Goal: Transaction & Acquisition: Purchase product/service

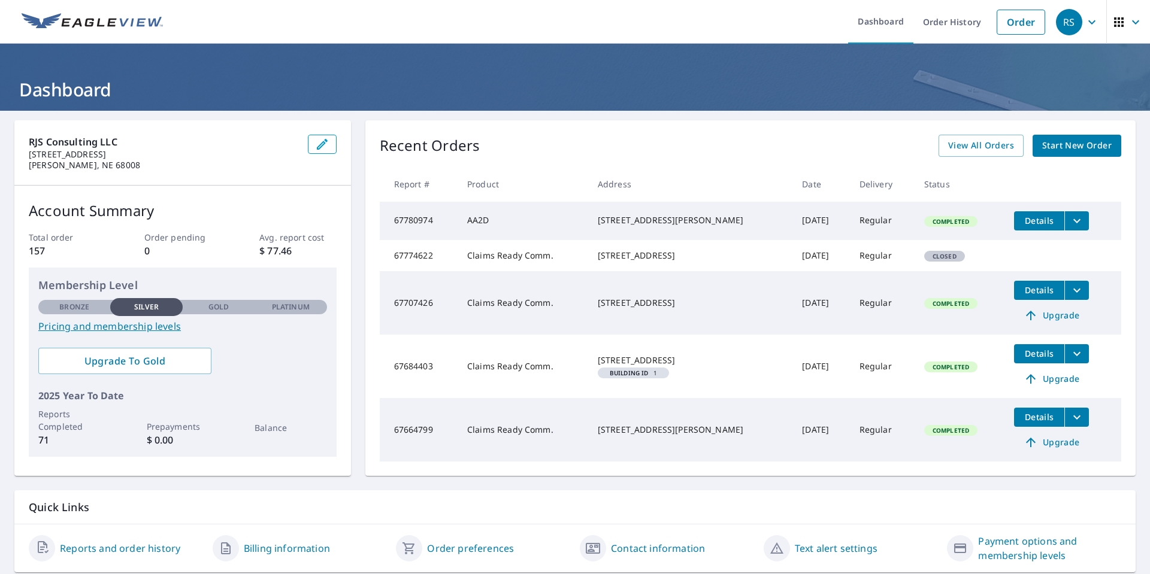
click at [1086, 147] on span "Start New Order" at bounding box center [1076, 145] width 69 height 15
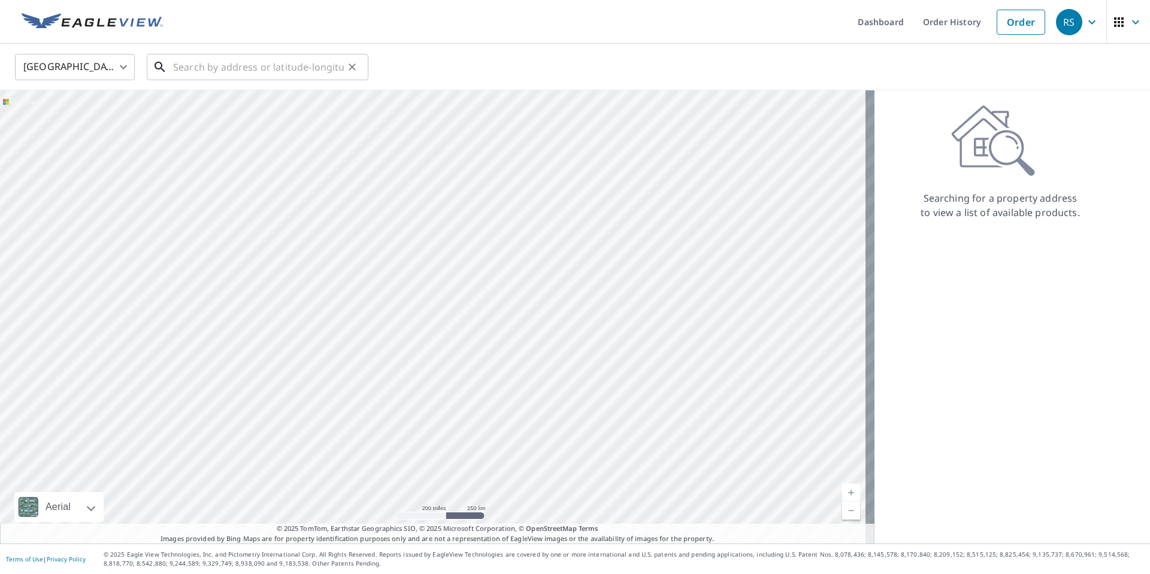
click at [249, 74] on input "text" at bounding box center [258, 67] width 171 height 34
paste input "[STREET_ADDRESS]"
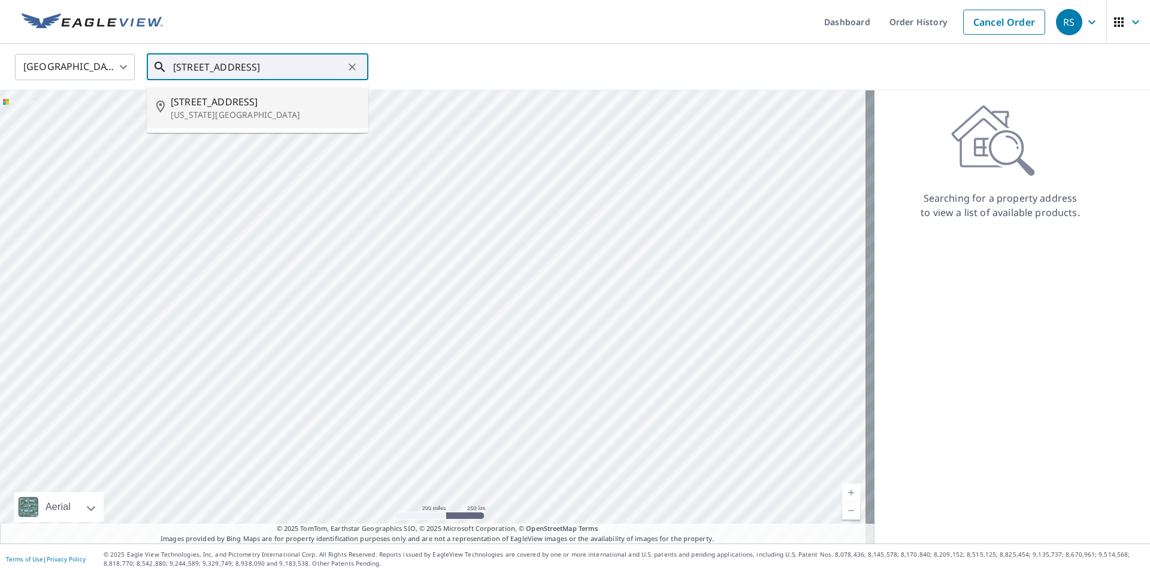
click at [246, 102] on span "[STREET_ADDRESS]" at bounding box center [265, 102] width 188 height 14
type input "[STREET_ADDRESS][US_STATE]"
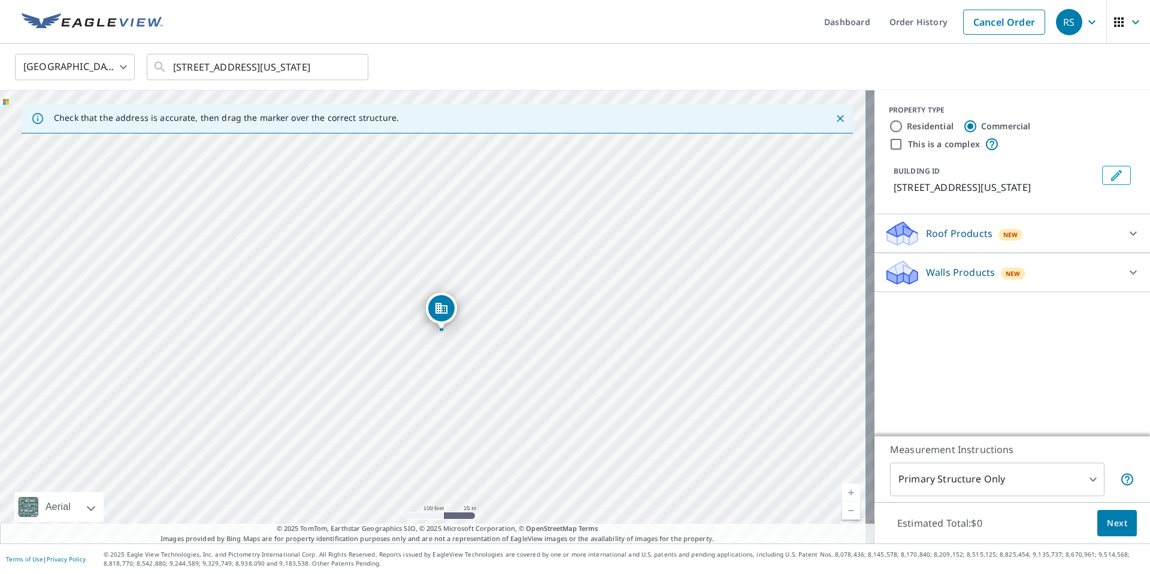
click at [934, 226] on div "Roof Products New" at bounding box center [1001, 234] width 235 height 28
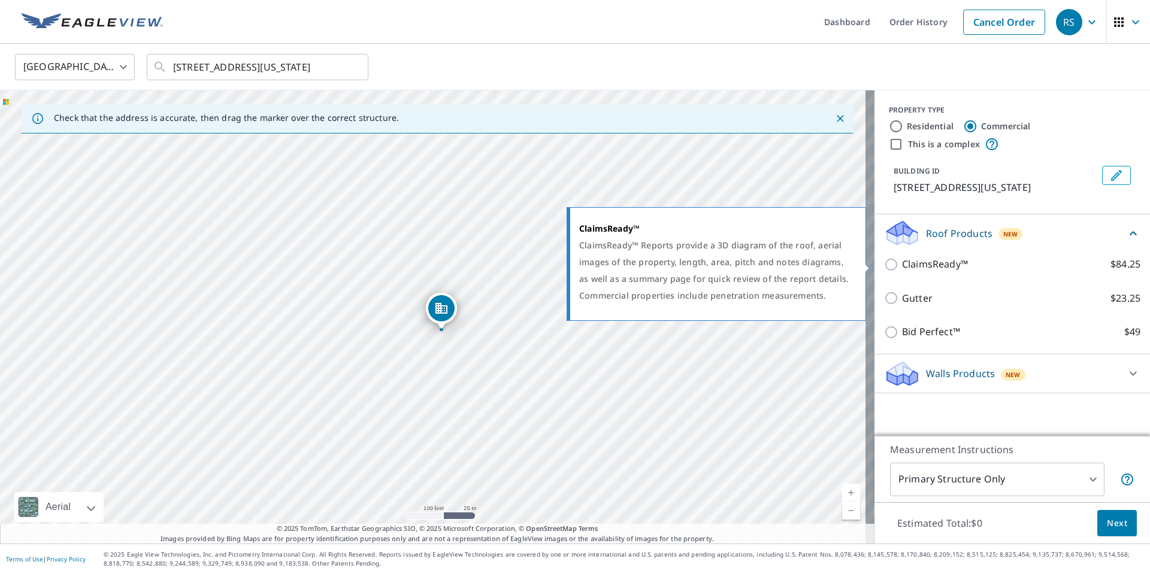
click at [929, 263] on p "ClaimsReady™" at bounding box center [935, 264] width 66 height 15
click at [902, 263] on input "ClaimsReady™ $84.25" at bounding box center [893, 265] width 18 height 14
checkbox input "true"
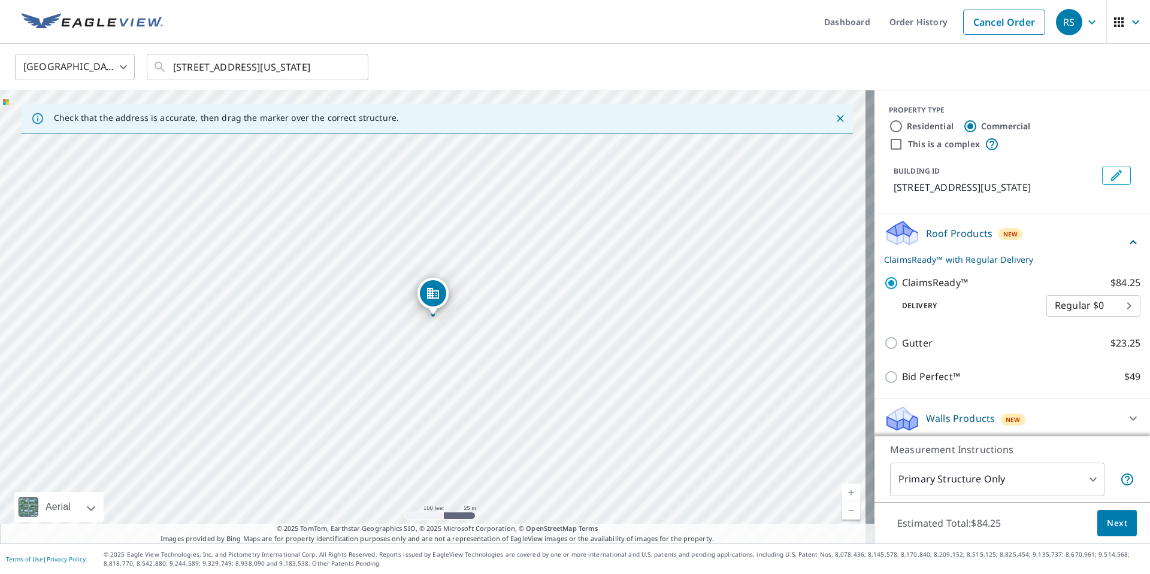
click at [1097, 525] on button "Next" at bounding box center [1117, 523] width 40 height 27
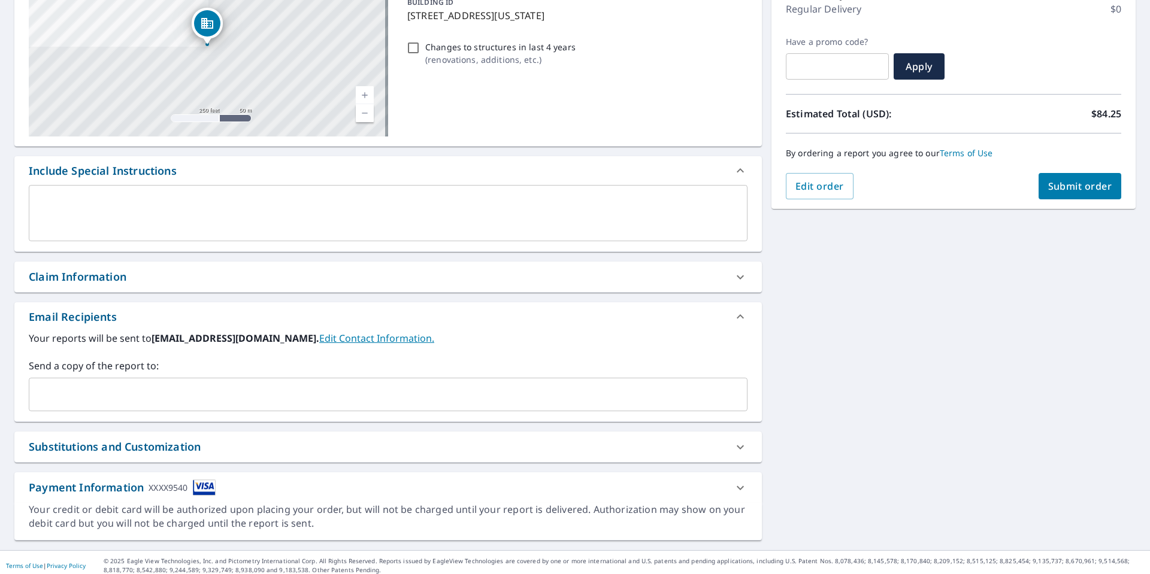
scroll to position [180, 0]
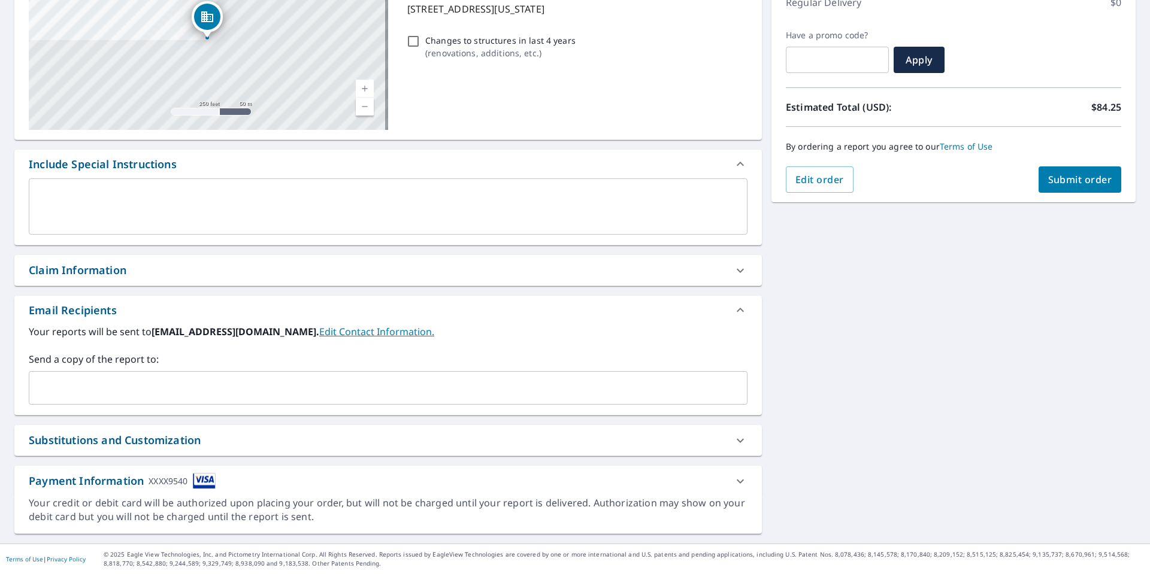
click at [1053, 180] on span "Submit order" at bounding box center [1080, 179] width 64 height 13
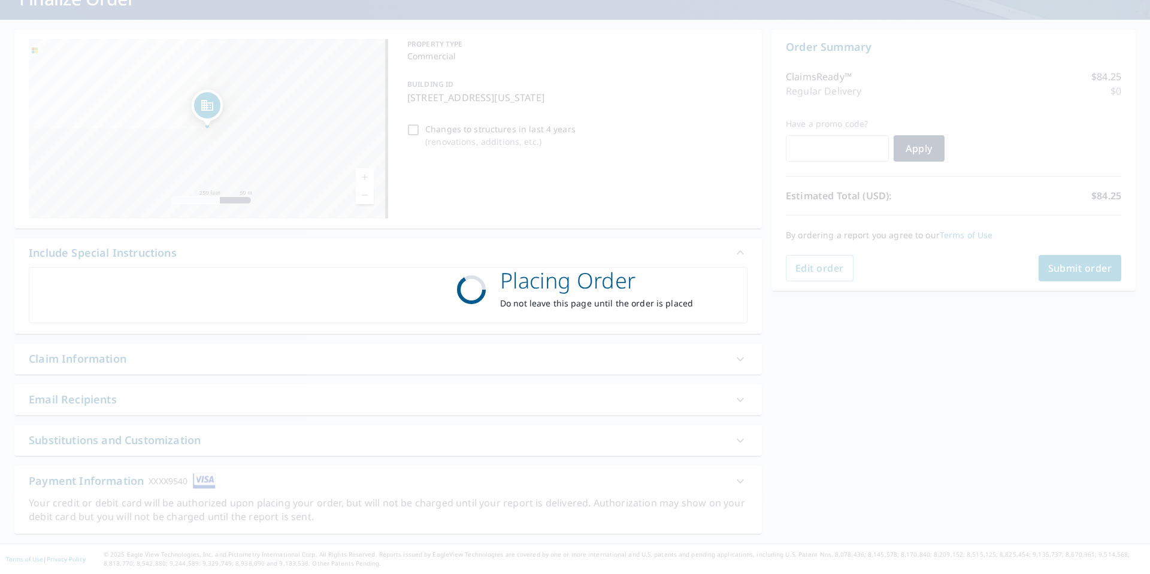
scroll to position [91, 0]
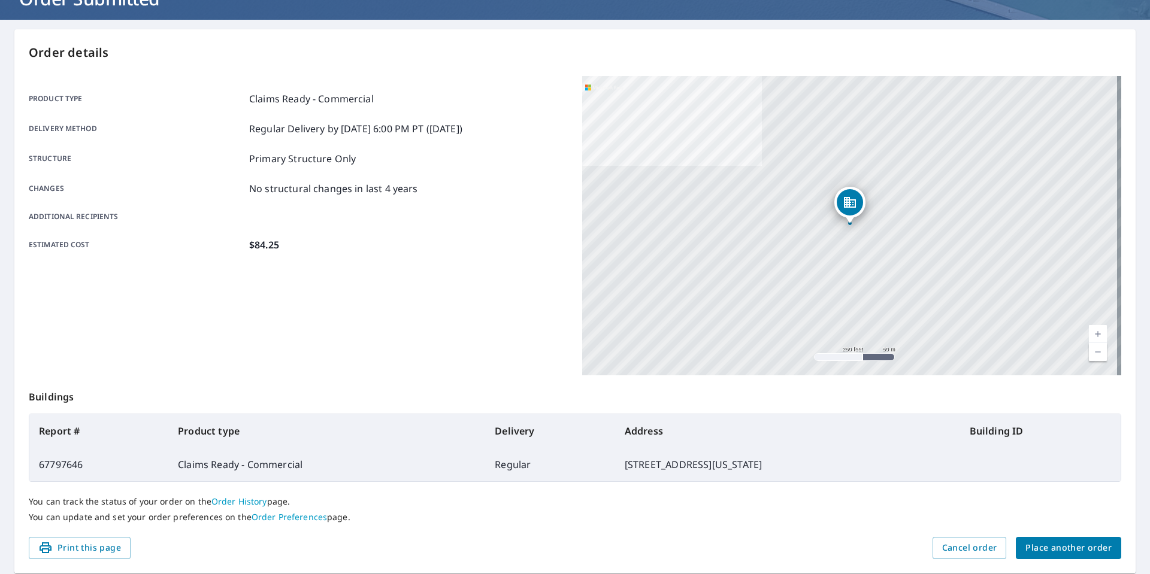
click at [1025, 550] on span "Place another order" at bounding box center [1068, 548] width 86 height 15
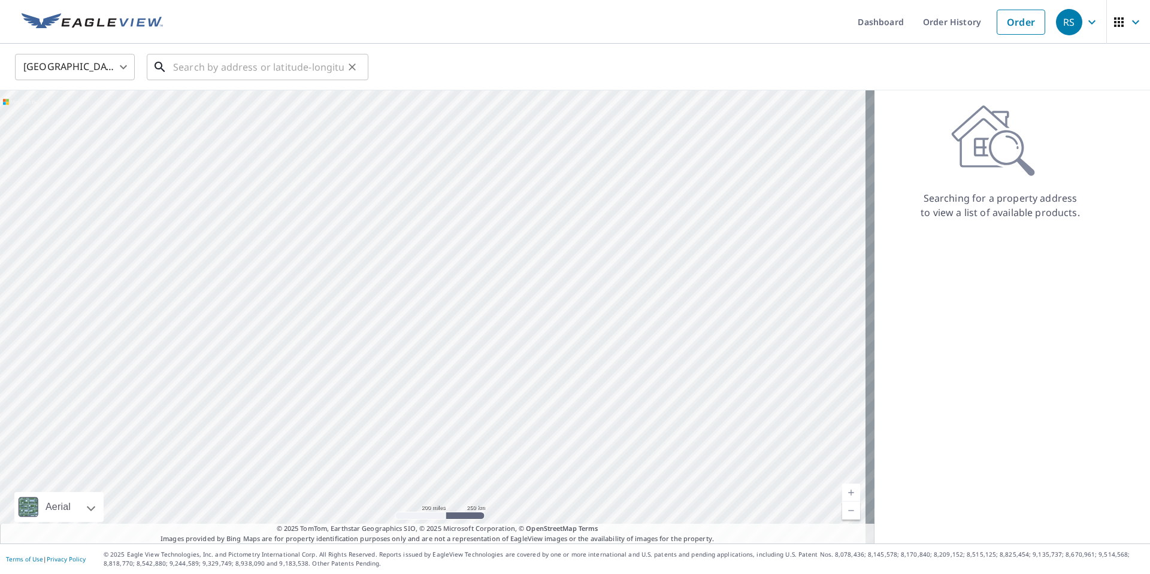
click at [225, 73] on input "text" at bounding box center [258, 67] width 171 height 34
paste input "[STREET_ADDRESS]"
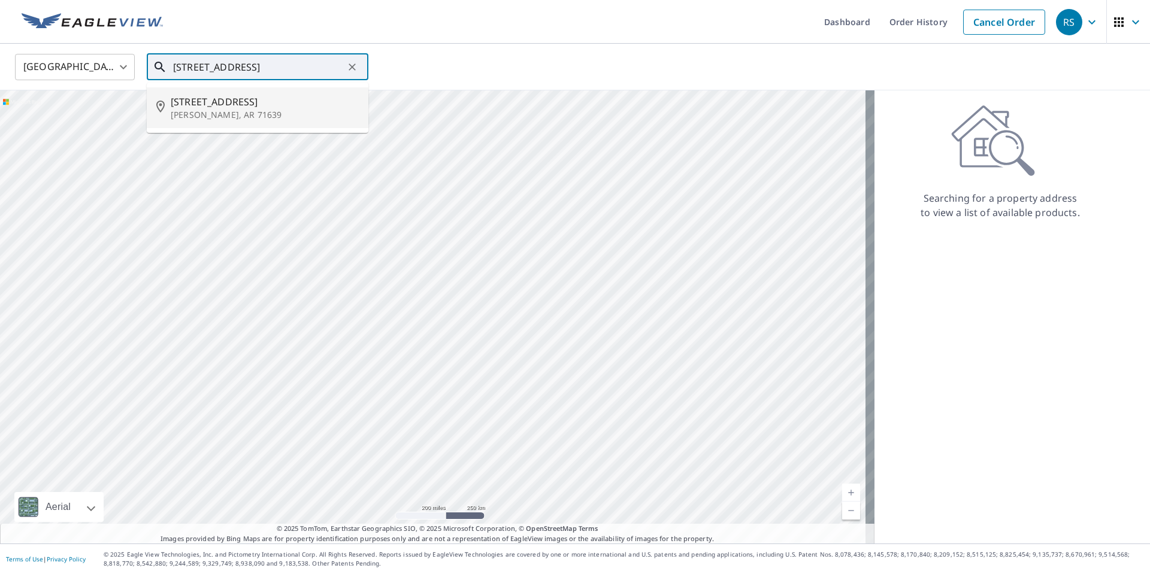
click at [214, 109] on p "[PERSON_NAME], AR 71639" at bounding box center [265, 115] width 188 height 12
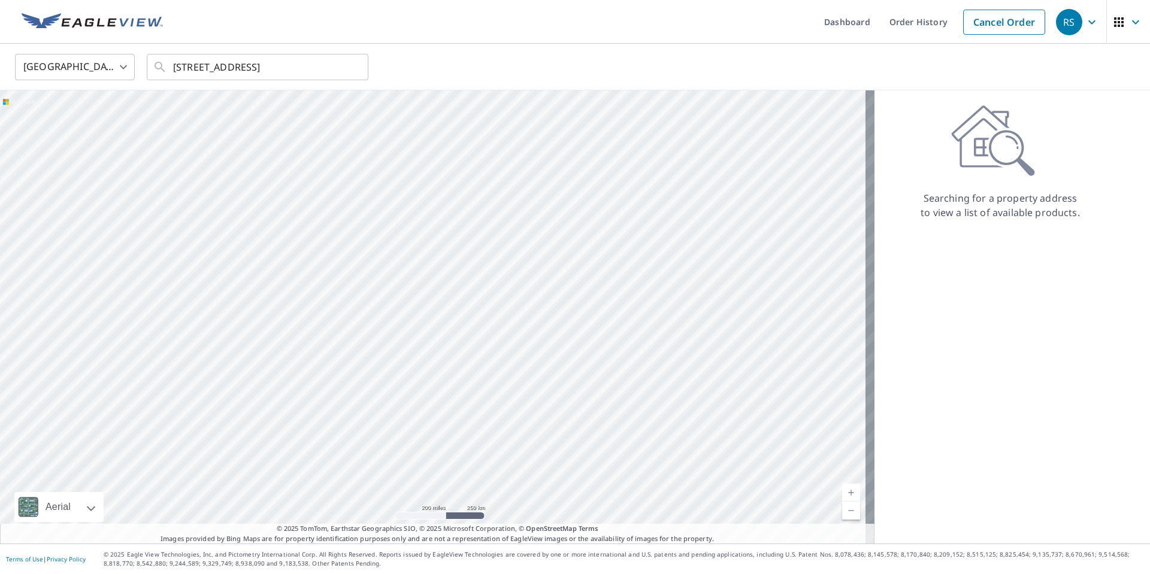
type input "[STREET_ADDRESS][PERSON_NAME]"
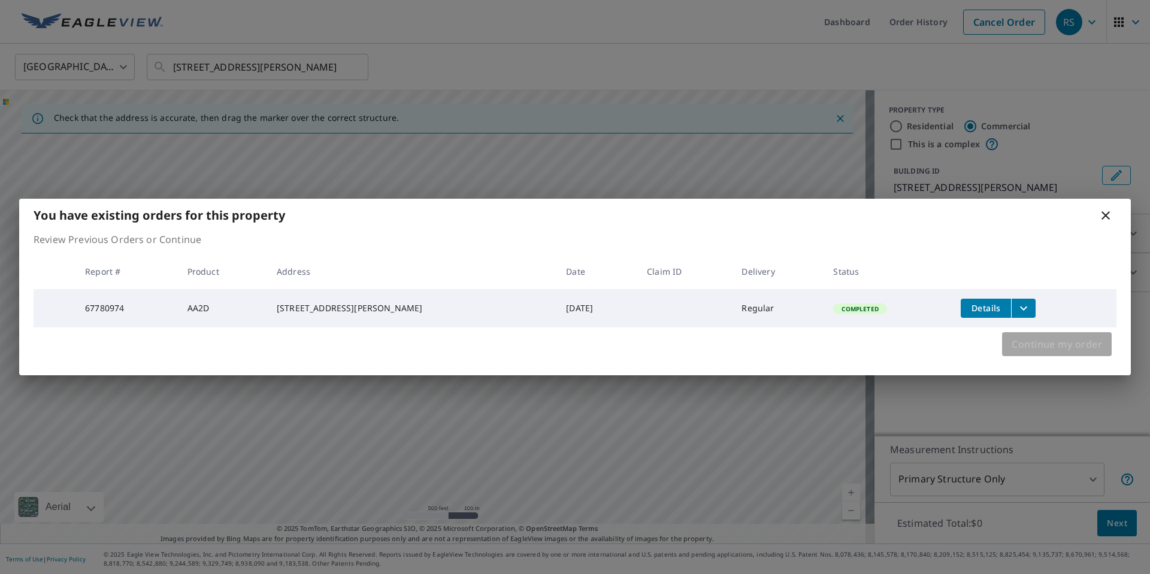
click at [1079, 349] on span "Continue my order" at bounding box center [1056, 344] width 90 height 17
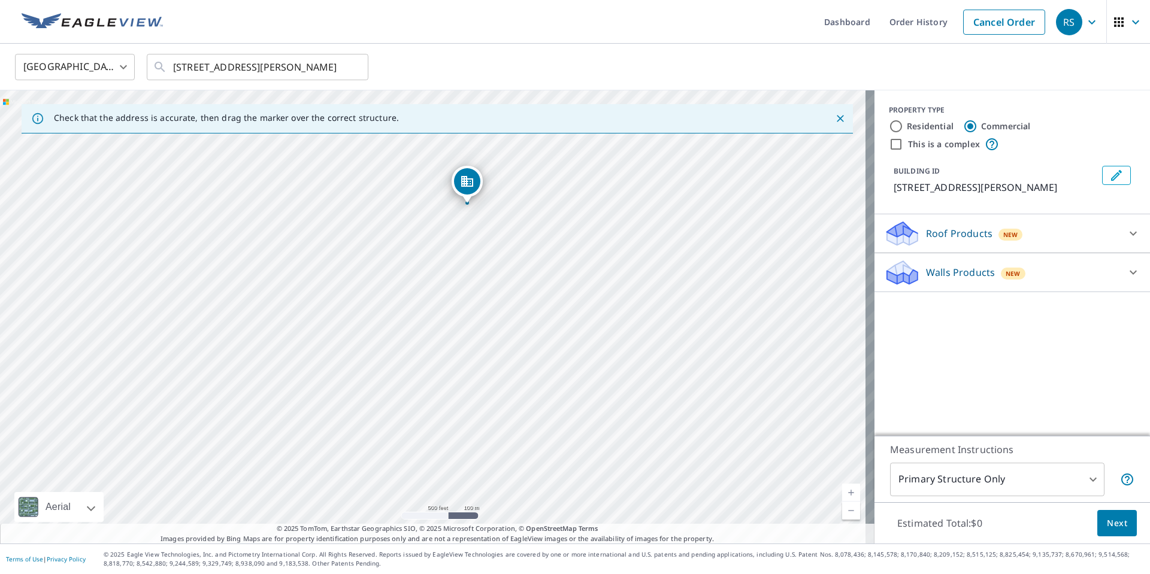
drag, startPoint x: 511, startPoint y: 426, endPoint x: 545, endPoint y: 314, distance: 117.1
click at [545, 314] on div "[STREET_ADDRESS][PERSON_NAME]" at bounding box center [437, 316] width 874 height 453
drag, startPoint x: 467, startPoint y: 185, endPoint x: 458, endPoint y: 343, distance: 158.3
drag, startPoint x: 349, startPoint y: 296, endPoint x: 405, endPoint y: 348, distance: 77.1
click at [405, 348] on div "[STREET_ADDRESS][PERSON_NAME]" at bounding box center [437, 316] width 874 height 453
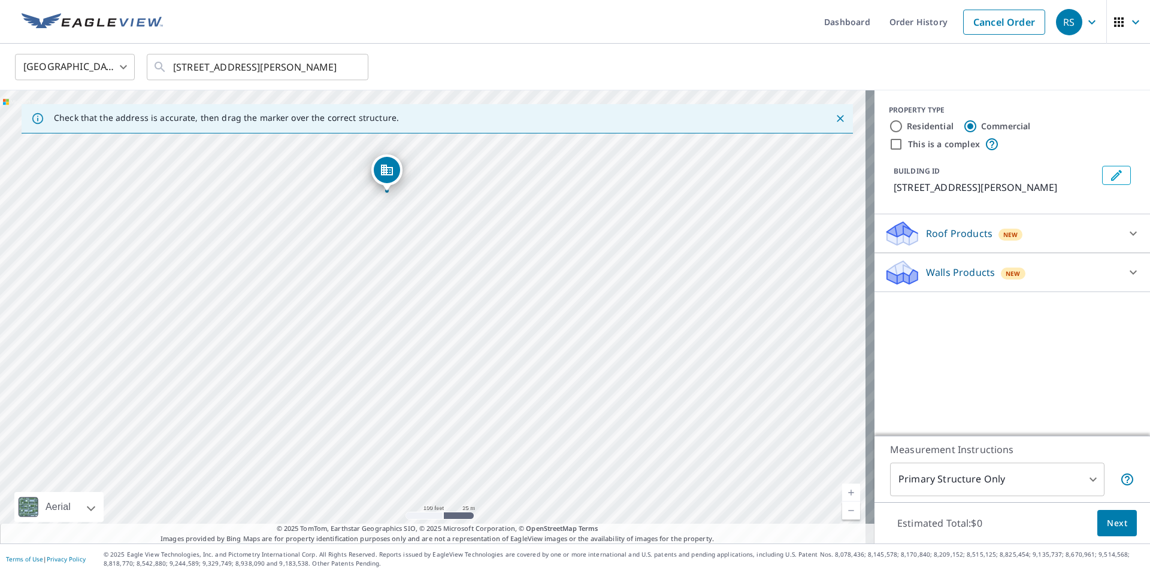
drag, startPoint x: 390, startPoint y: 257, endPoint x: 389, endPoint y: 177, distance: 80.3
drag, startPoint x: 431, startPoint y: 291, endPoint x: 426, endPoint y: 237, distance: 54.1
drag, startPoint x: 481, startPoint y: 362, endPoint x: 528, endPoint y: 279, distance: 94.6
click at [528, 279] on div "[STREET_ADDRESS][PERSON_NAME]" at bounding box center [437, 316] width 874 height 453
